Goal: Find specific page/section: Find specific page/section

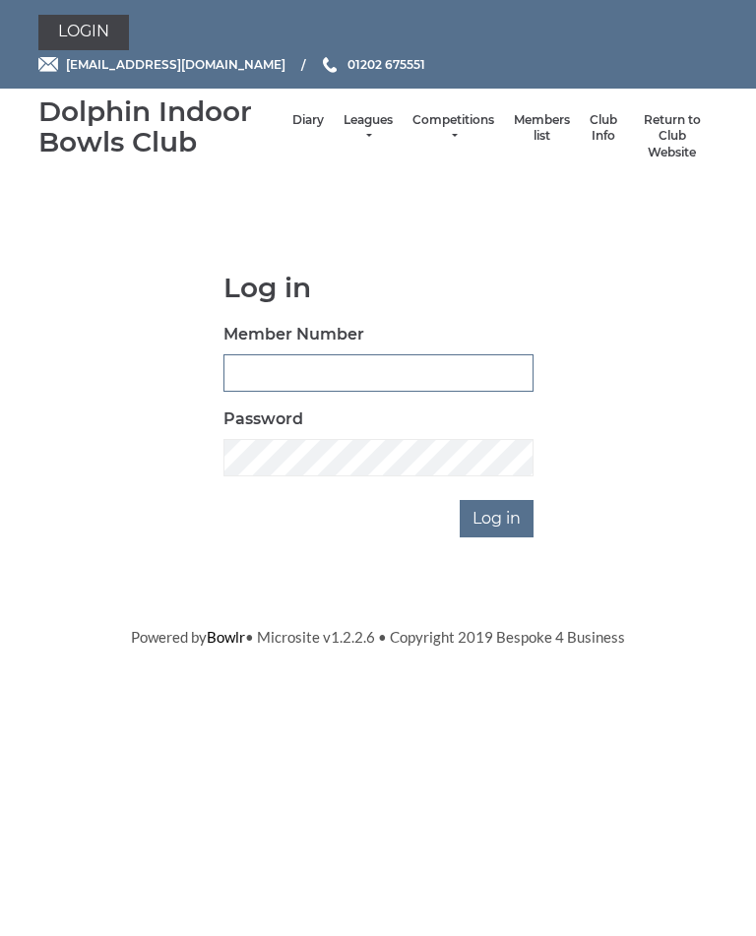
type input "2891"
click at [498, 516] on input "Log in" at bounding box center [497, 518] width 74 height 37
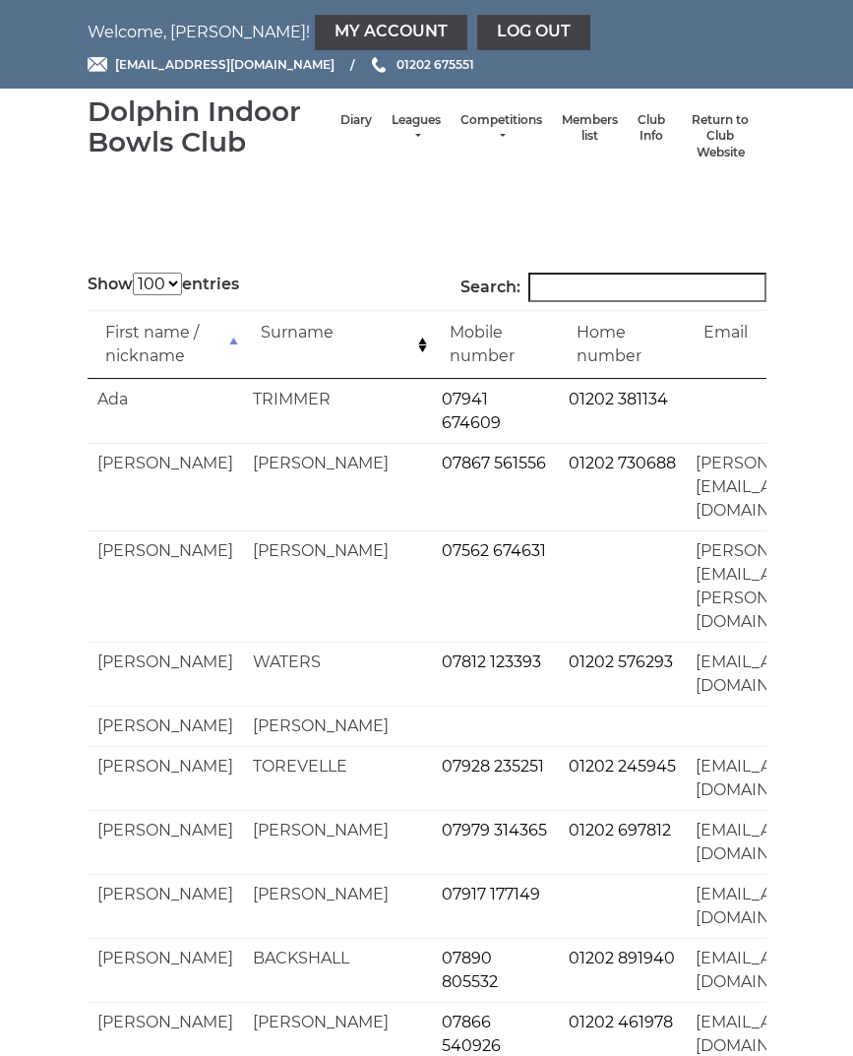
select select "100"
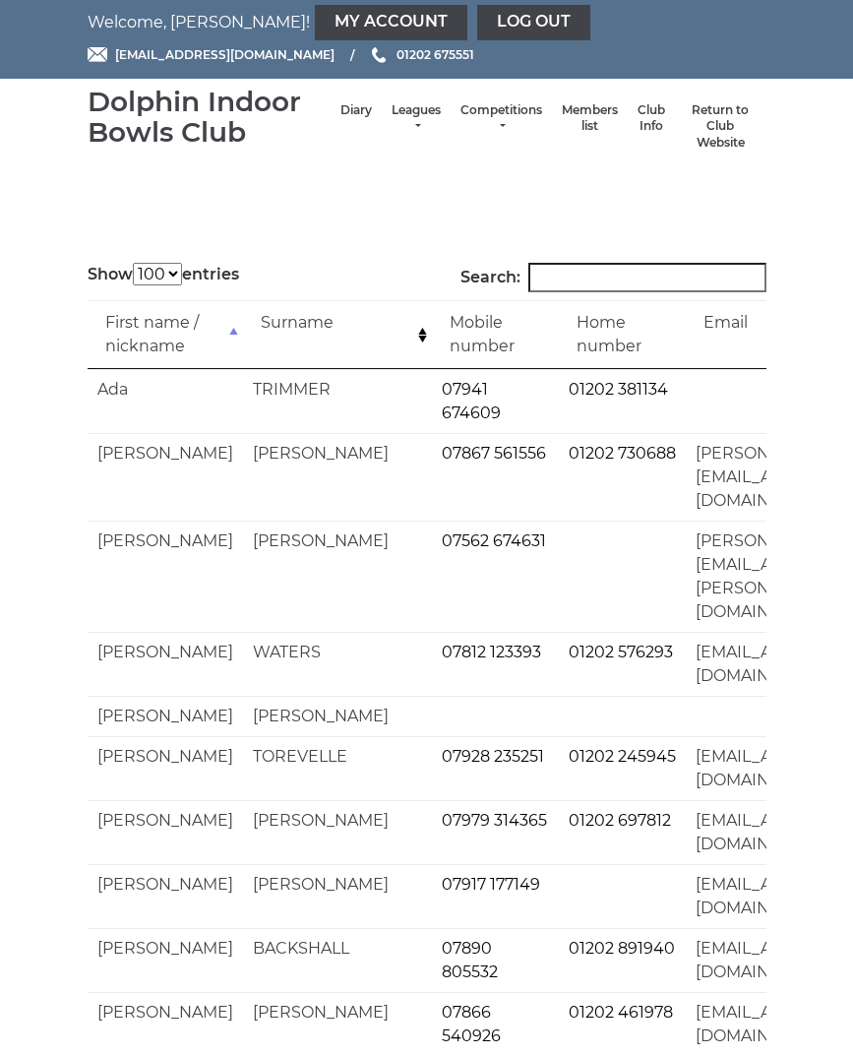
click at [341, 119] on link "Diary" at bounding box center [356, 110] width 31 height 17
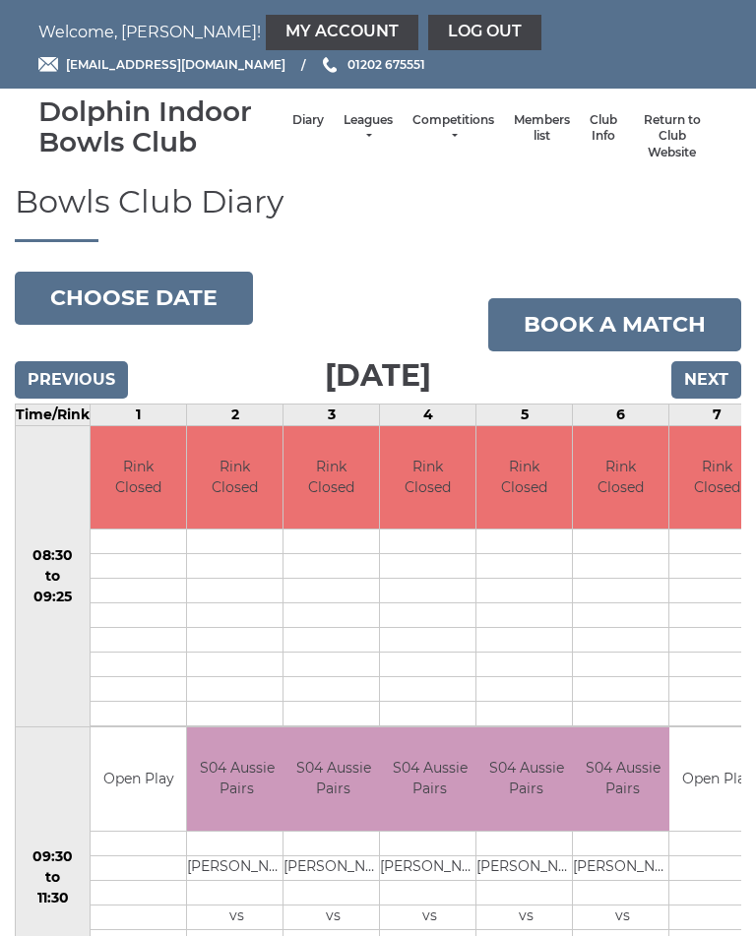
click at [428, 32] on link "Log out" at bounding box center [484, 32] width 113 height 35
